Goal: Information Seeking & Learning: Learn about a topic

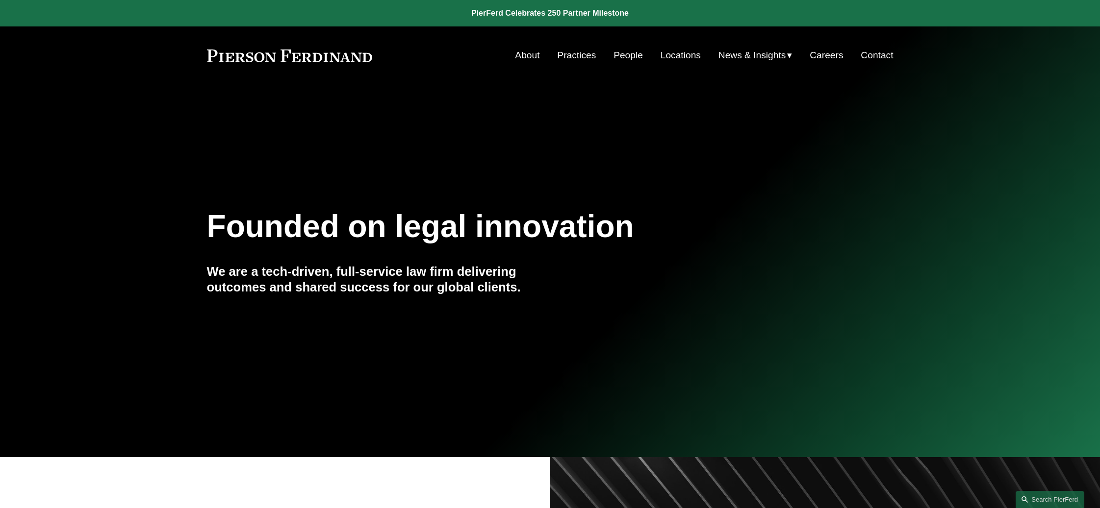
click at [562, 10] on link at bounding box center [550, 13] width 1100 height 26
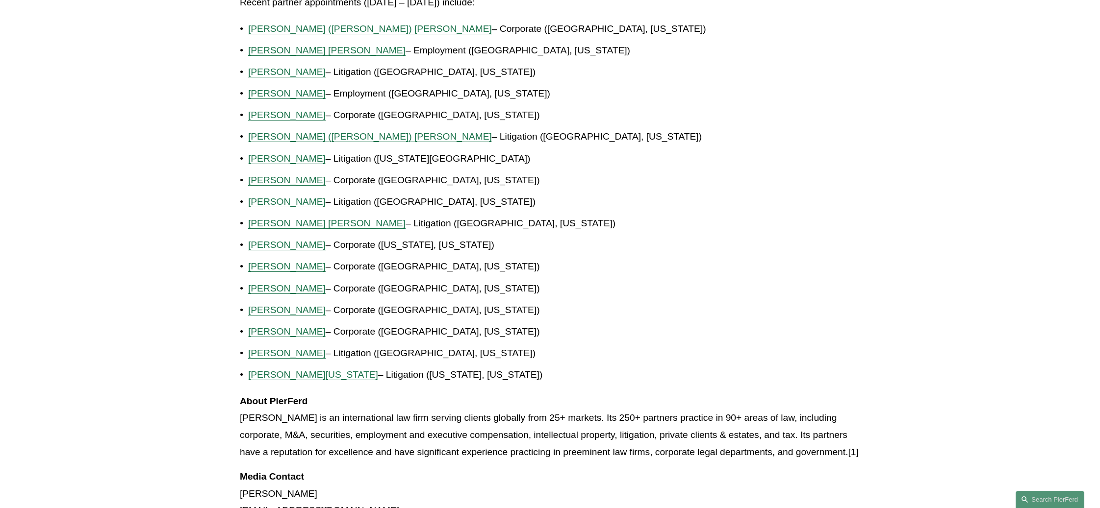
scroll to position [686, 0]
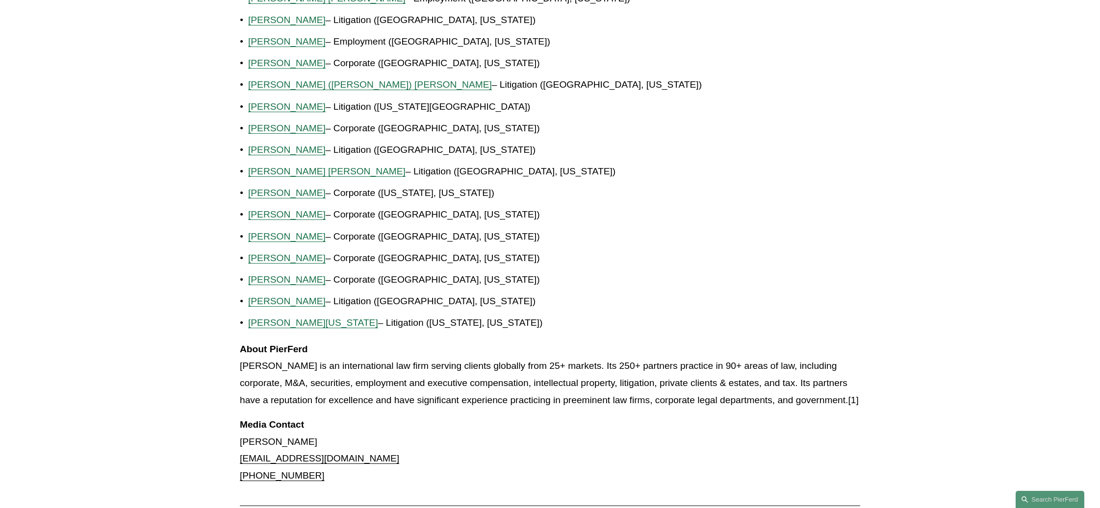
click at [288, 324] on span "[PERSON_NAME][US_STATE]" at bounding box center [313, 323] width 130 height 10
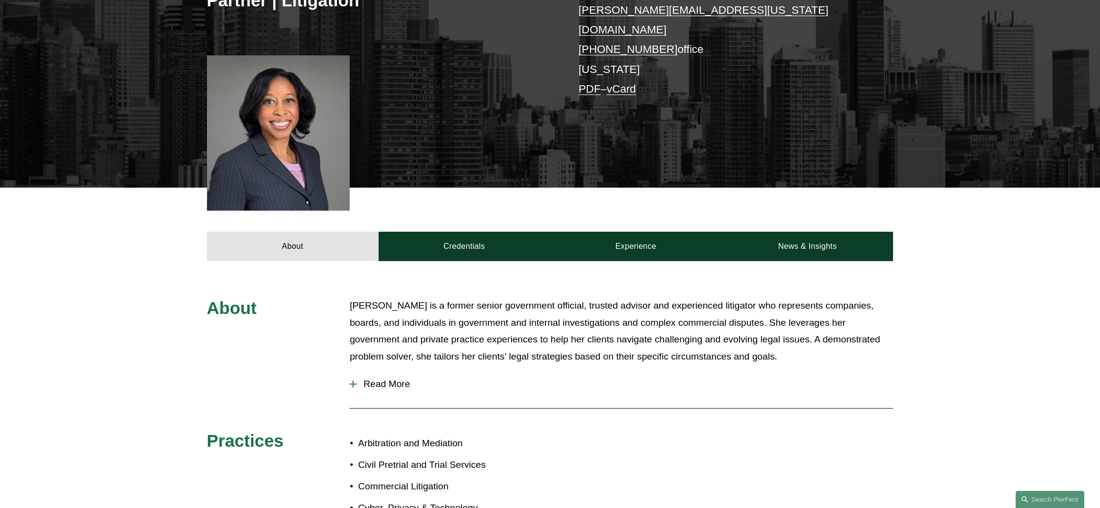
scroll to position [294, 0]
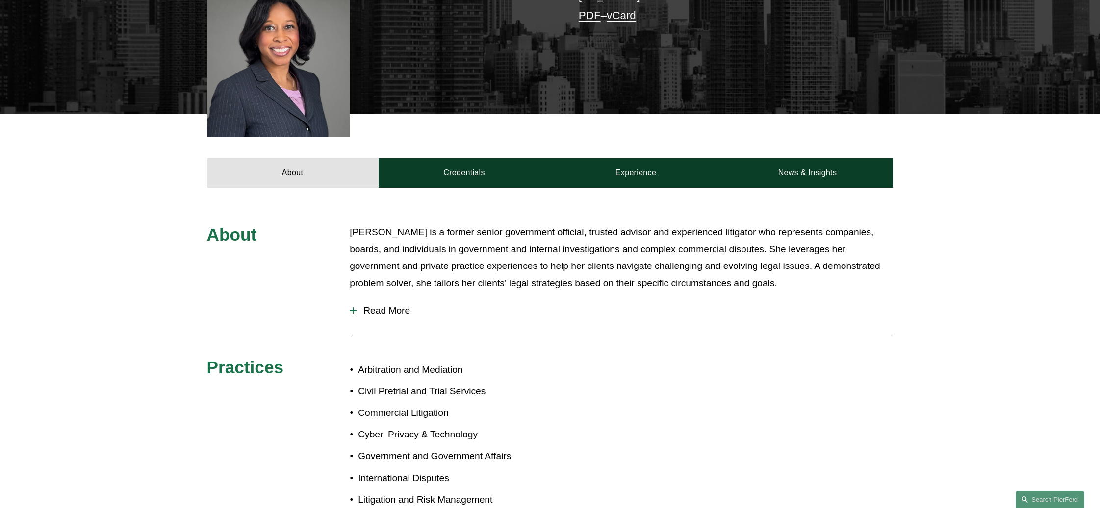
click at [384, 305] on span "Read More" at bounding box center [624, 310] width 536 height 11
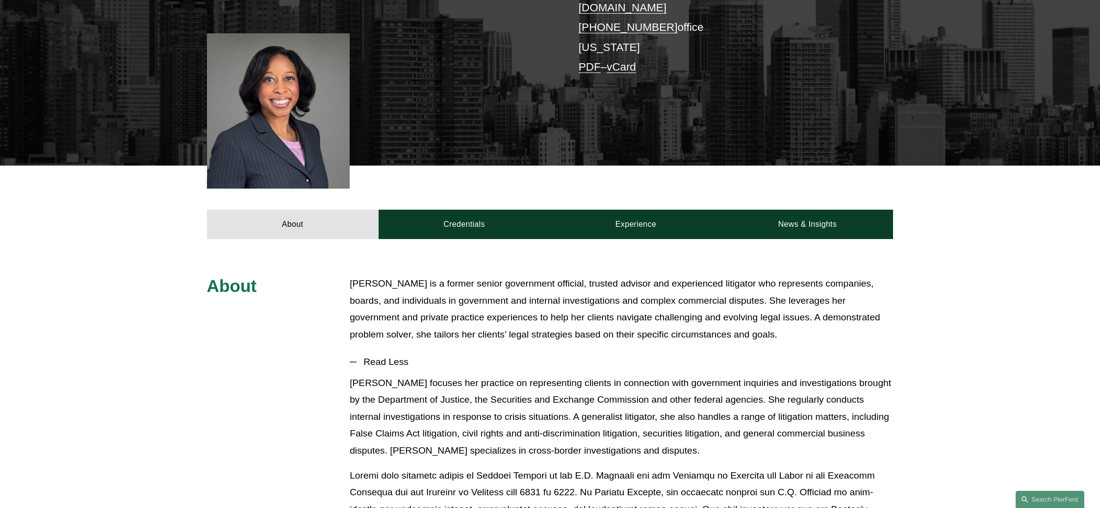
scroll to position [147, 0]
